Goal: Check status

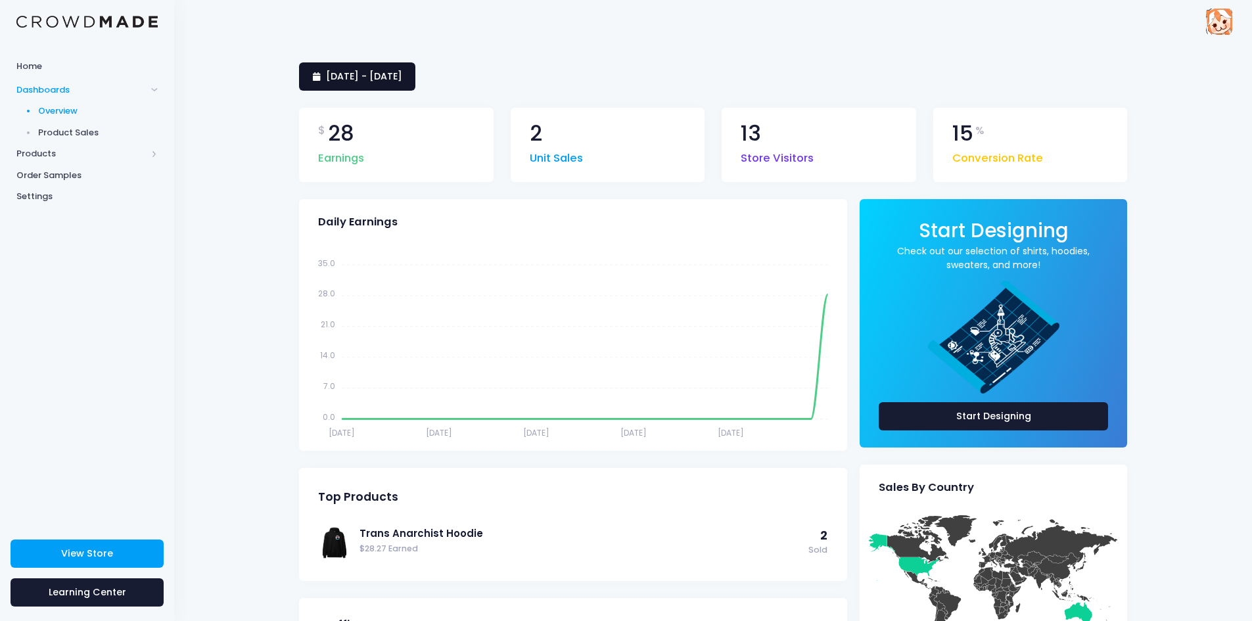
click at [377, 75] on span "[DATE] - [DATE]" at bounding box center [364, 76] width 76 height 13
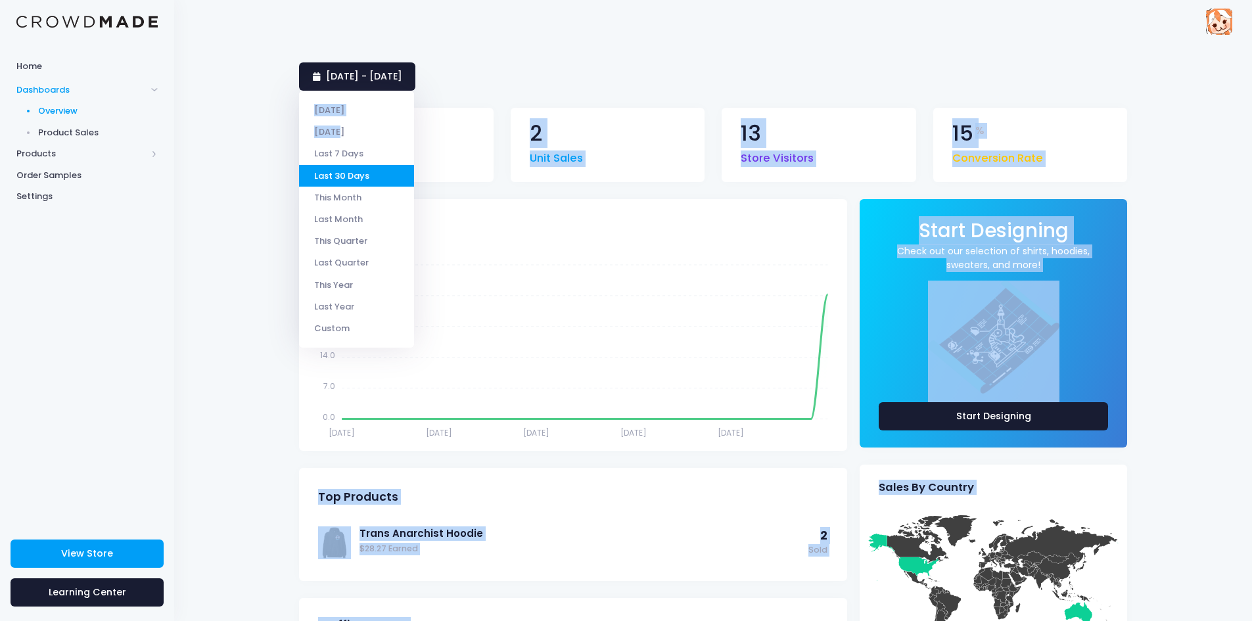
drag, startPoint x: 338, startPoint y: 133, endPoint x: 276, endPoint y: 51, distance: 103.3
click at [276, 51] on body "Home Dashboards Overview Product Sales Products Product Builder Product Editor …" at bounding box center [626, 310] width 1252 height 621
click at [266, 115] on div "[DATE] - [DATE] $ 28 Earnings 2 Unit Sales 13 Store Visitors 15 % Conversion Ra…" at bounding box center [713, 537] width 1078 height 988
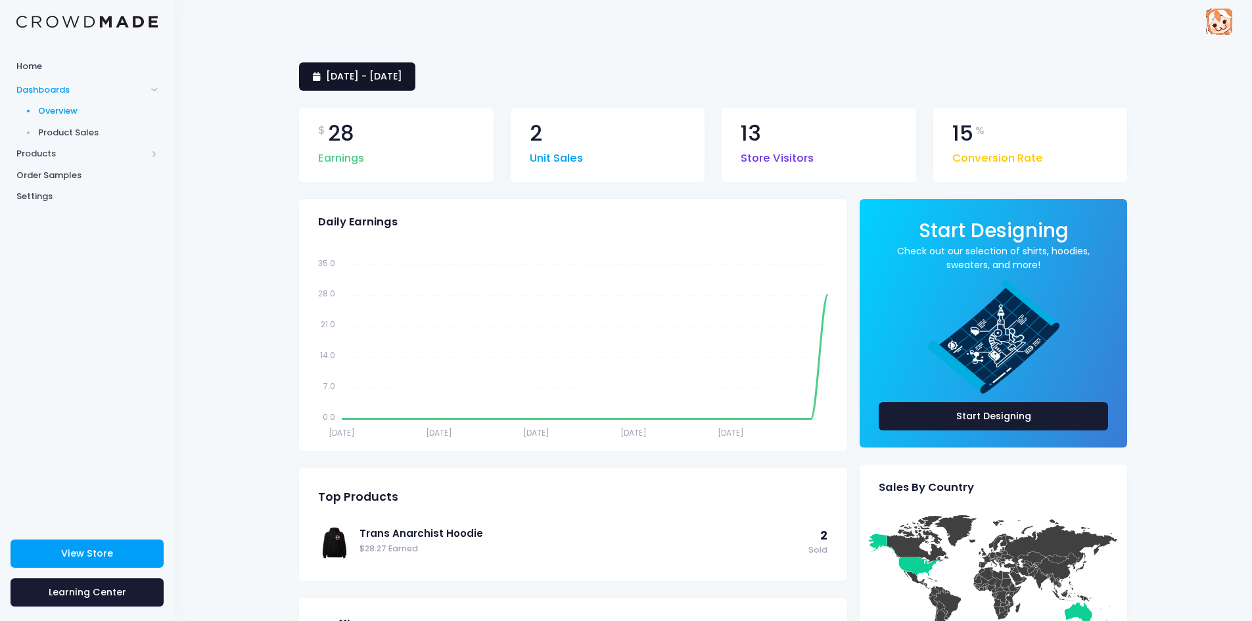
click at [378, 76] on span "[DATE] - [DATE]" at bounding box center [364, 76] width 76 height 13
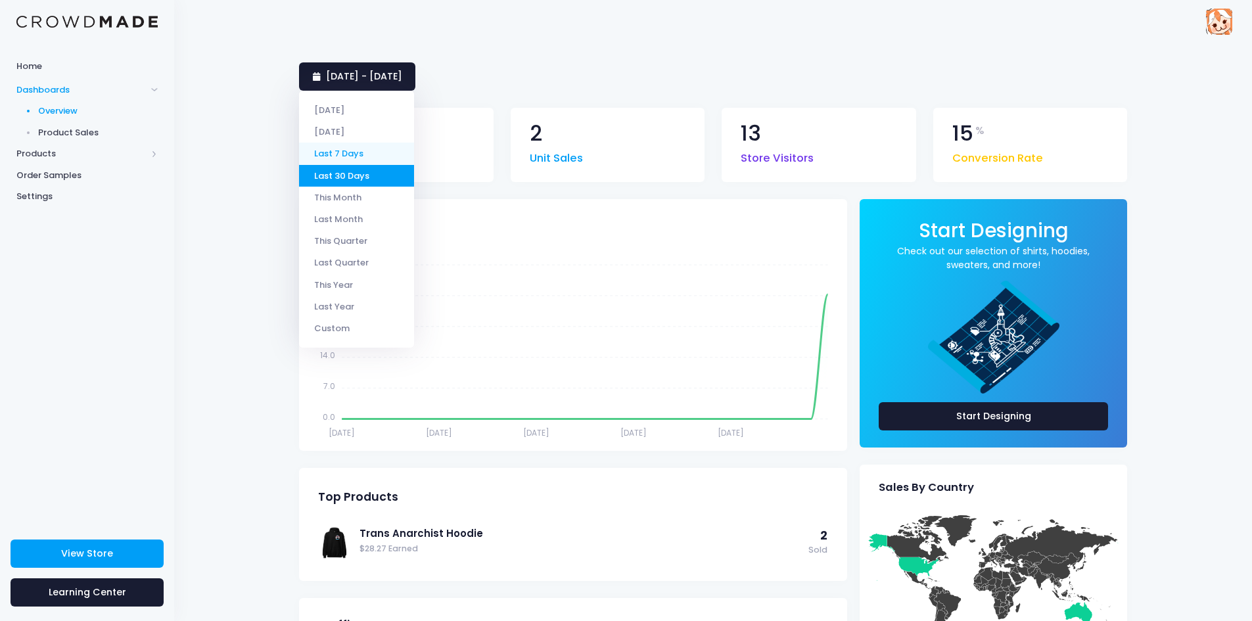
click at [356, 158] on li "Last 7 Days" at bounding box center [356, 154] width 115 height 22
